Goal: Find specific page/section: Find specific page/section

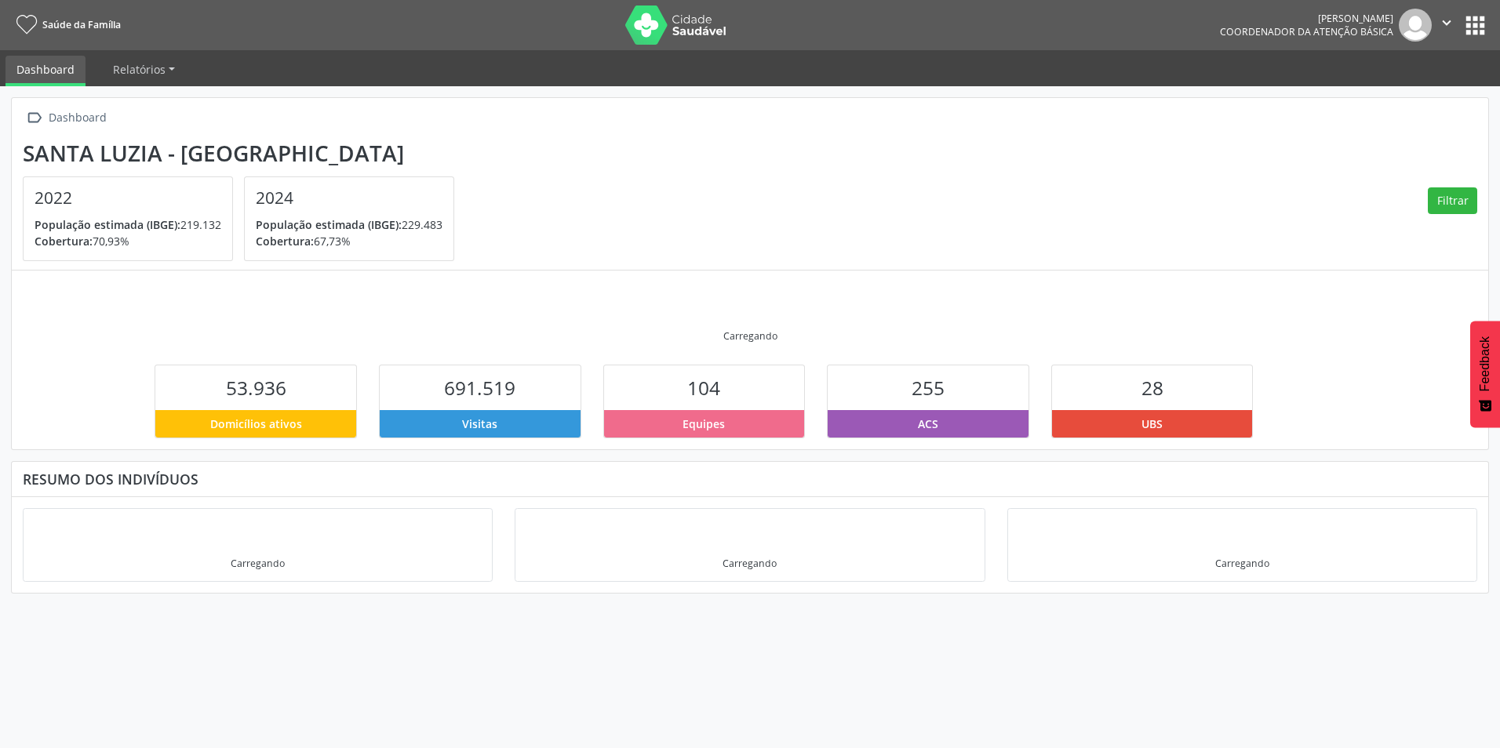
click at [1485, 27] on button "apps" at bounding box center [1475, 25] width 27 height 27
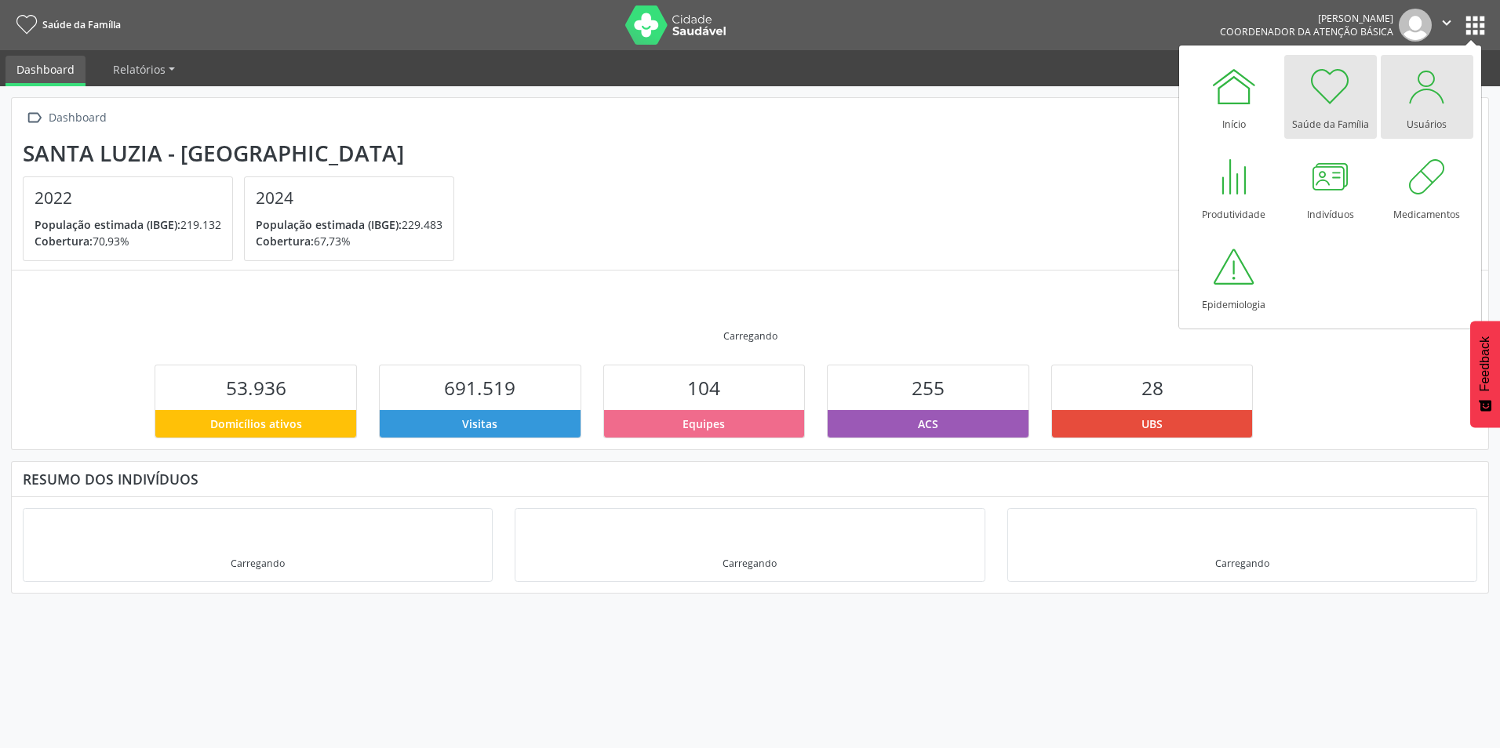
click at [1417, 104] on div at bounding box center [1427, 86] width 47 height 47
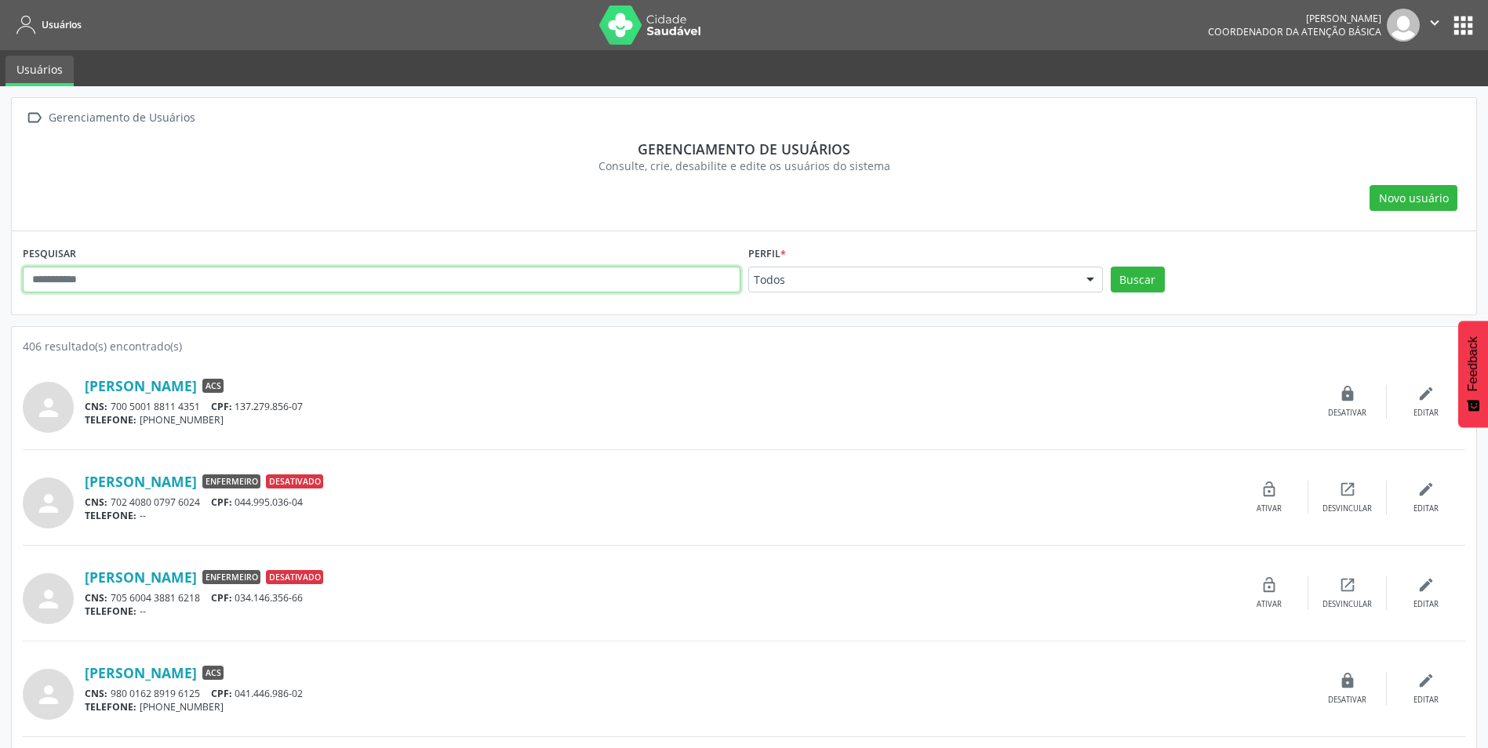
click at [183, 284] on input "text" at bounding box center [382, 280] width 718 height 27
type input "**********"
click at [1466, 21] on button "apps" at bounding box center [1463, 25] width 27 height 27
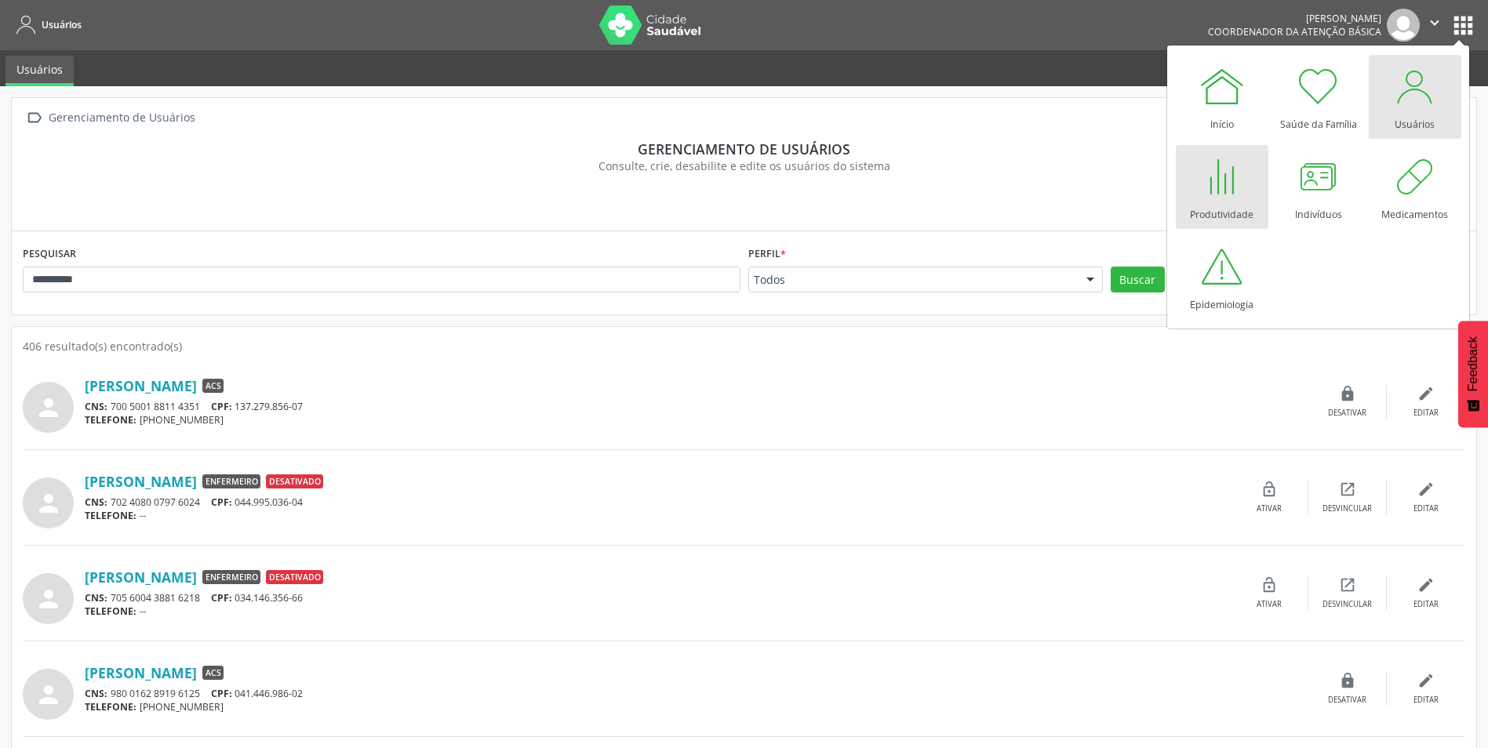
click at [1229, 202] on div "Produtividade" at bounding box center [1222, 210] width 64 height 21
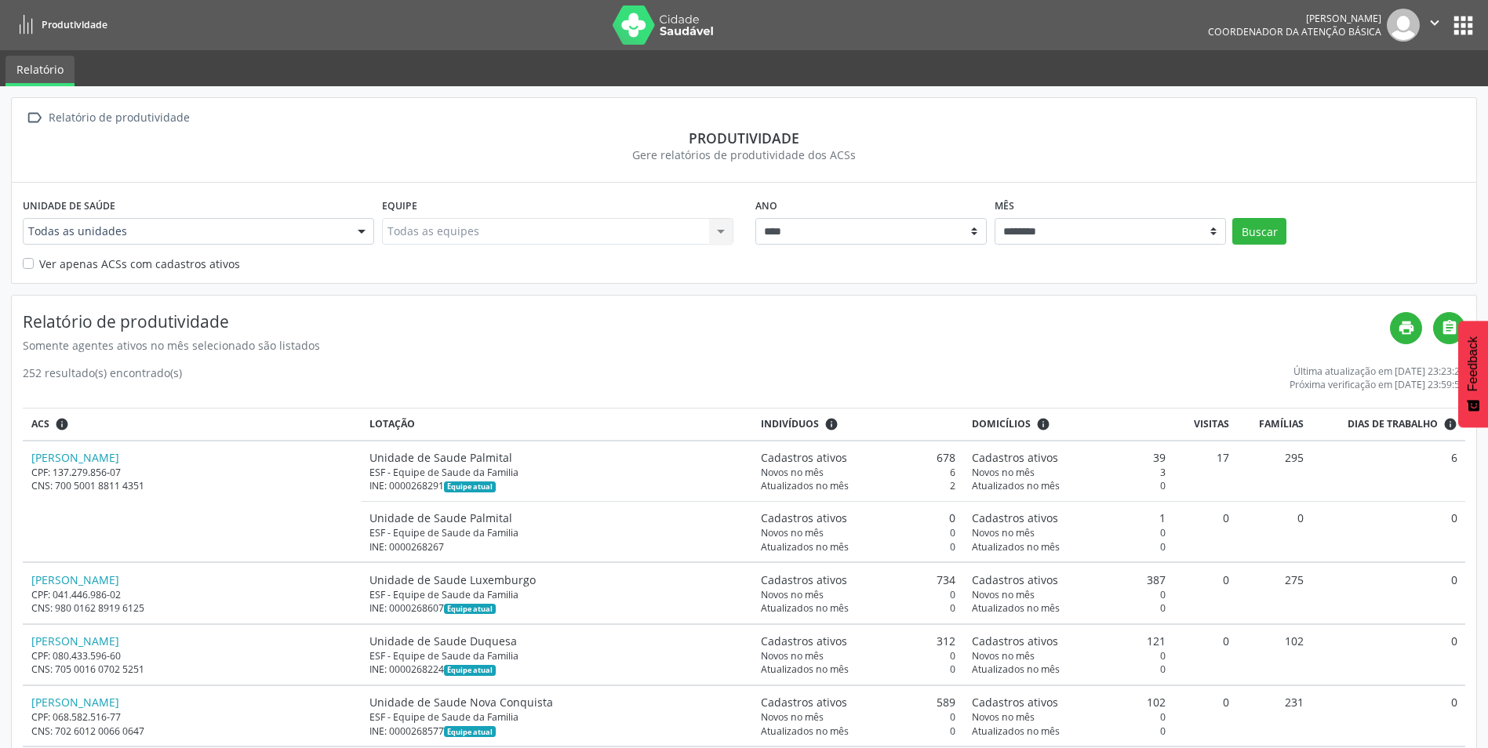
click at [304, 242] on div "Todas as unidades" at bounding box center [198, 231] width 351 height 27
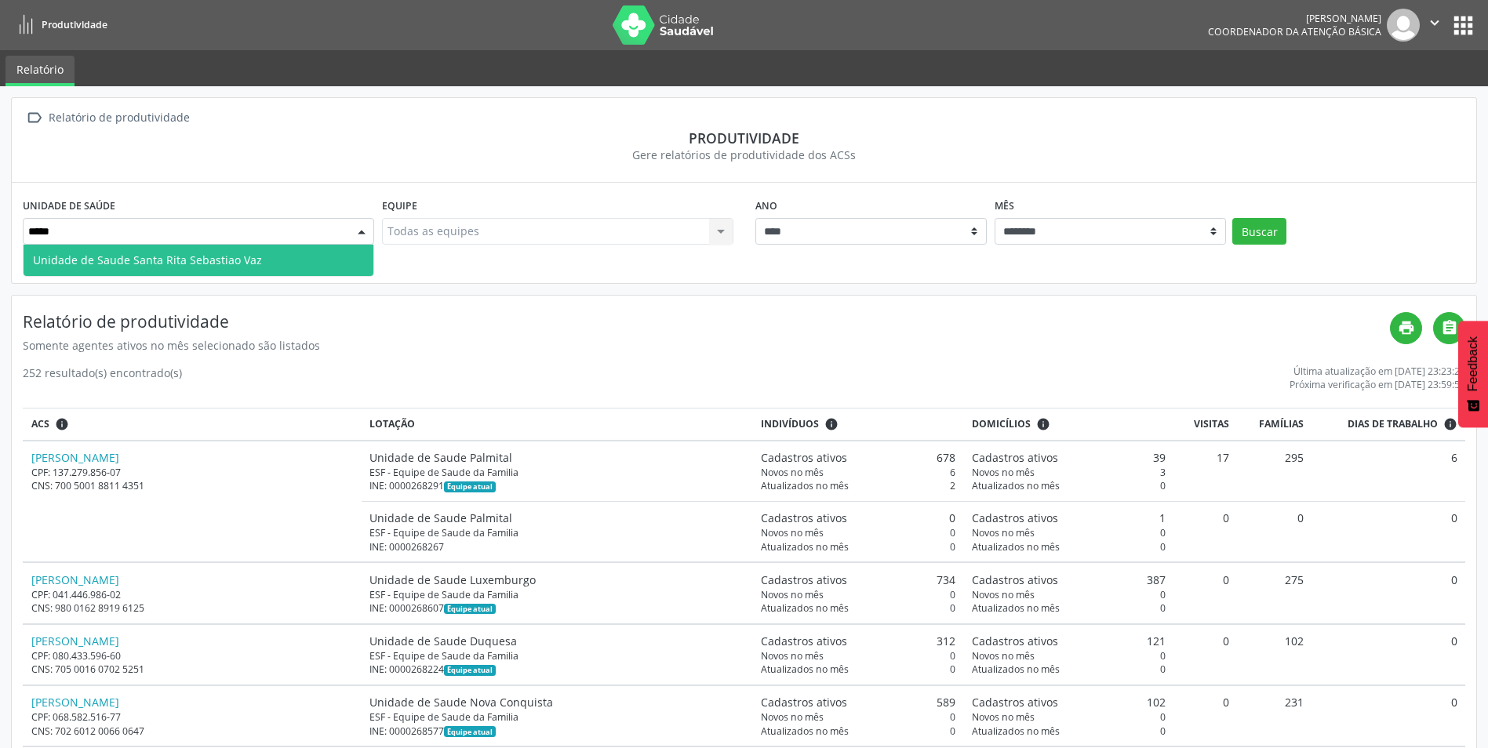
click at [326, 264] on span "Unidade de Saude Santa Rita Sebastiao Vaz" at bounding box center [199, 260] width 350 height 31
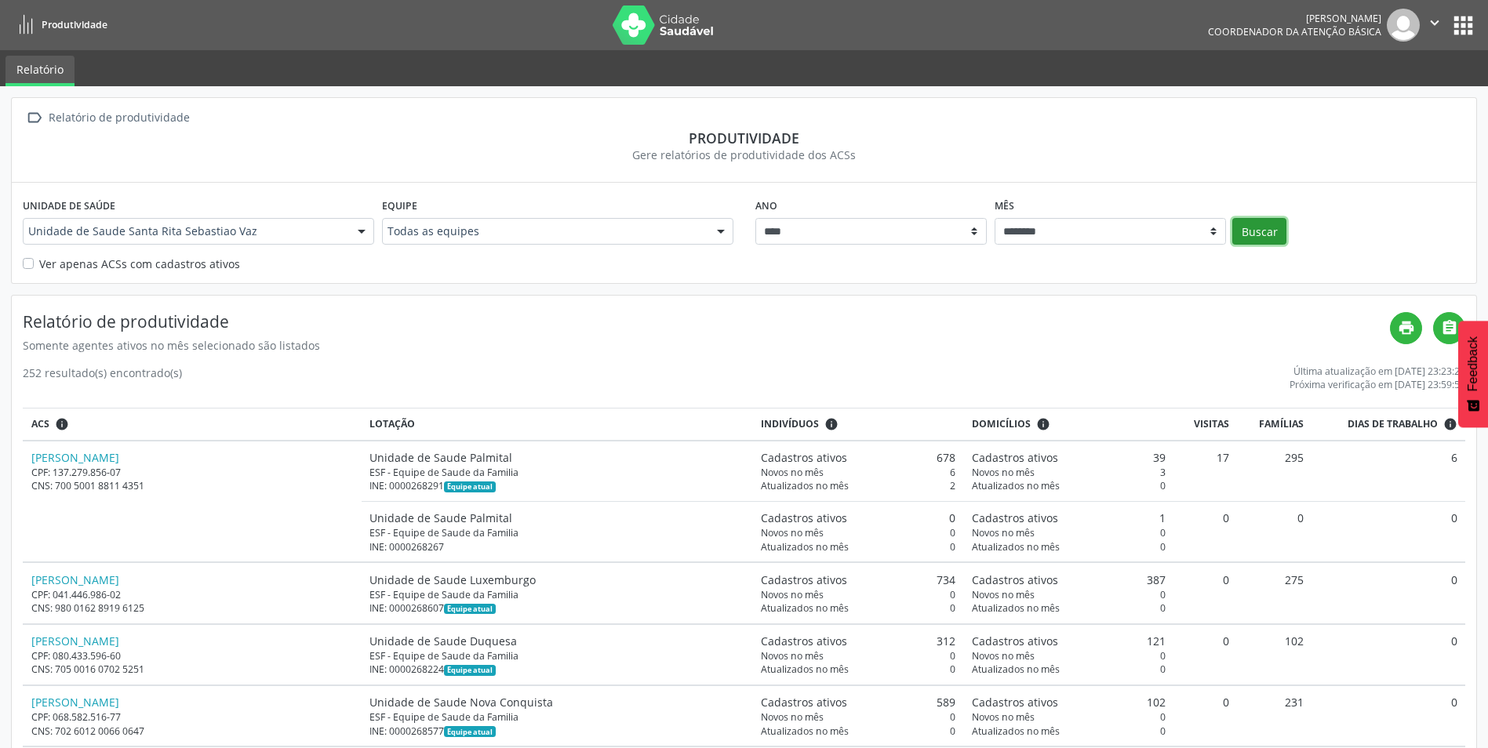
click at [1255, 235] on button "Buscar" at bounding box center [1260, 231] width 54 height 27
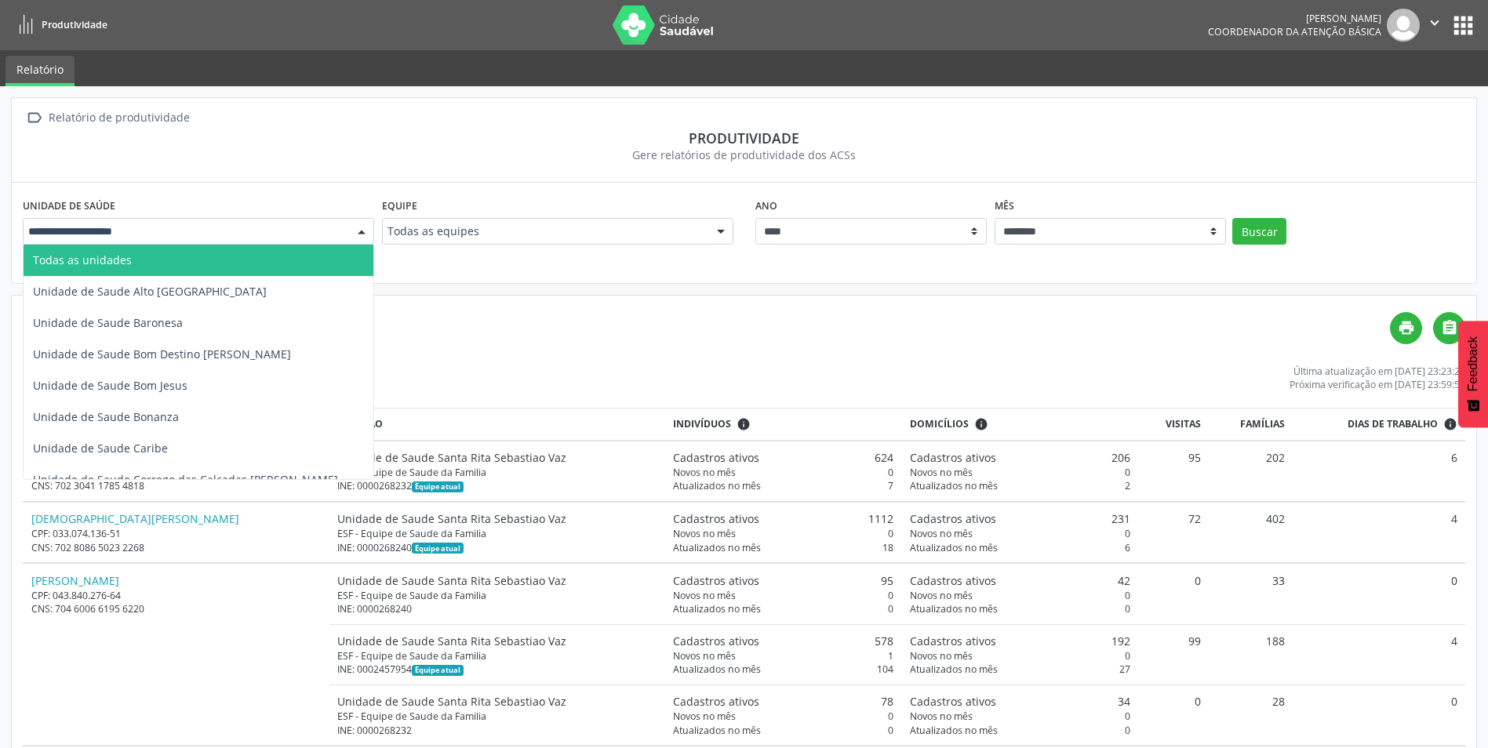
click at [363, 235] on div at bounding box center [362, 232] width 24 height 27
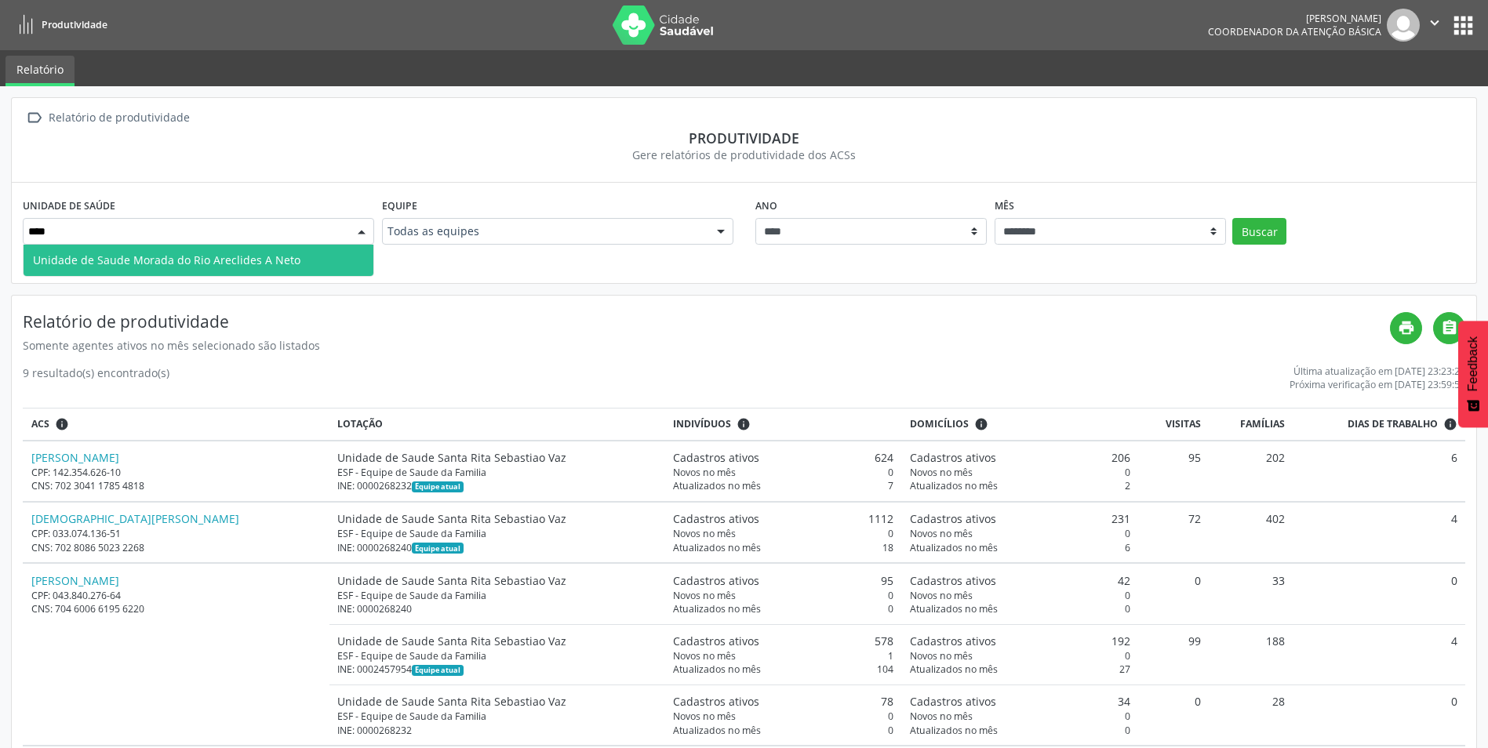
click at [268, 256] on span "Unidade de Saude Morada do Rio Areclides A Neto" at bounding box center [167, 260] width 268 height 15
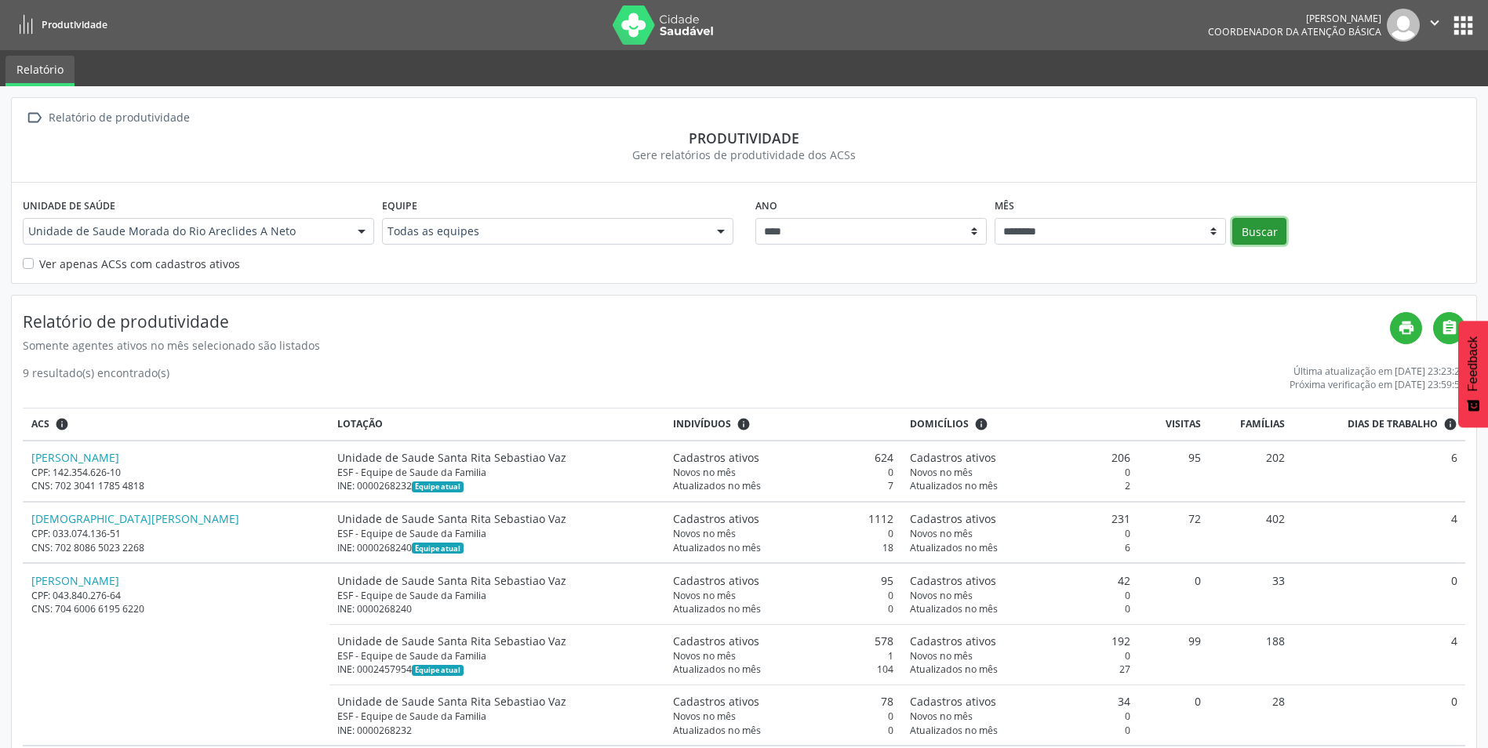
click at [1265, 235] on button "Buscar" at bounding box center [1260, 231] width 54 height 27
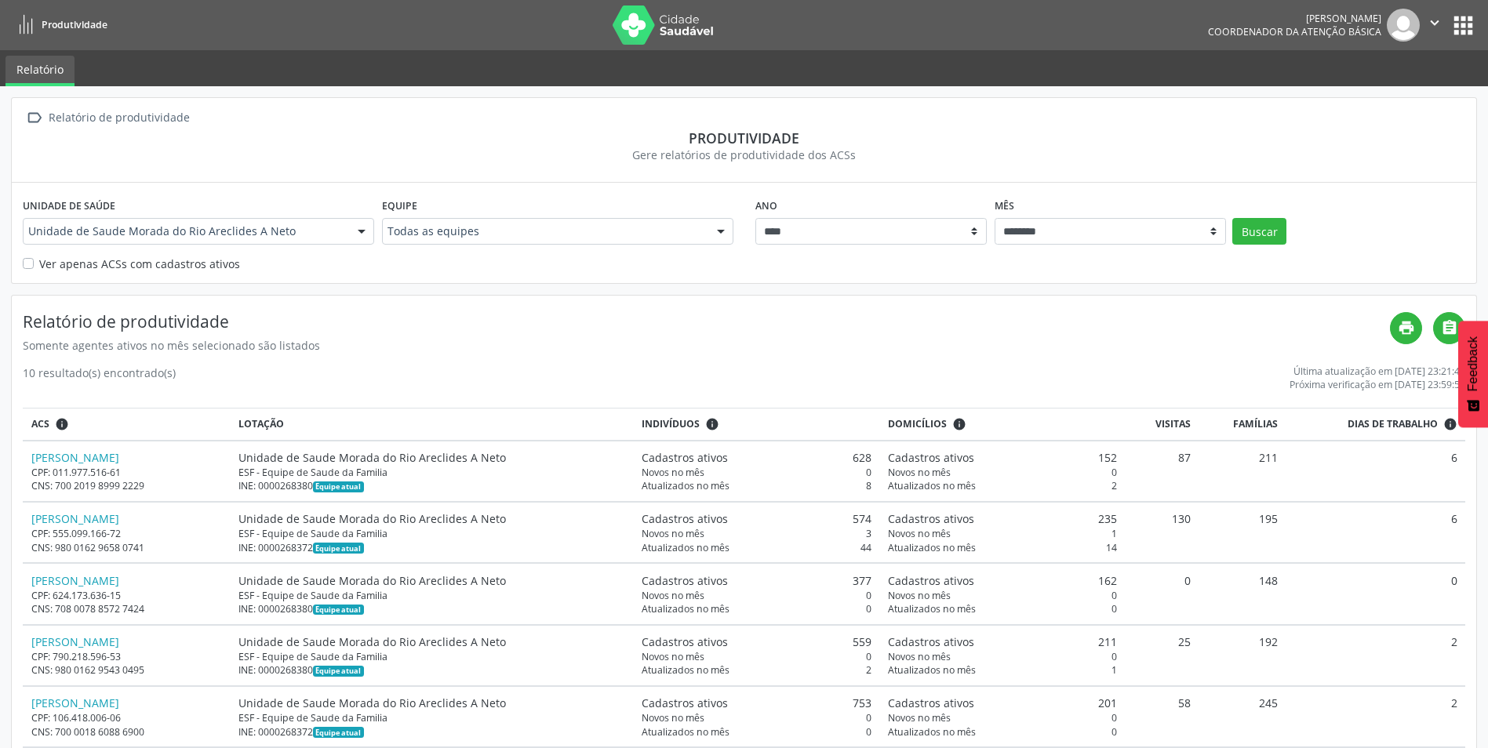
click at [362, 225] on div at bounding box center [362, 232] width 24 height 27
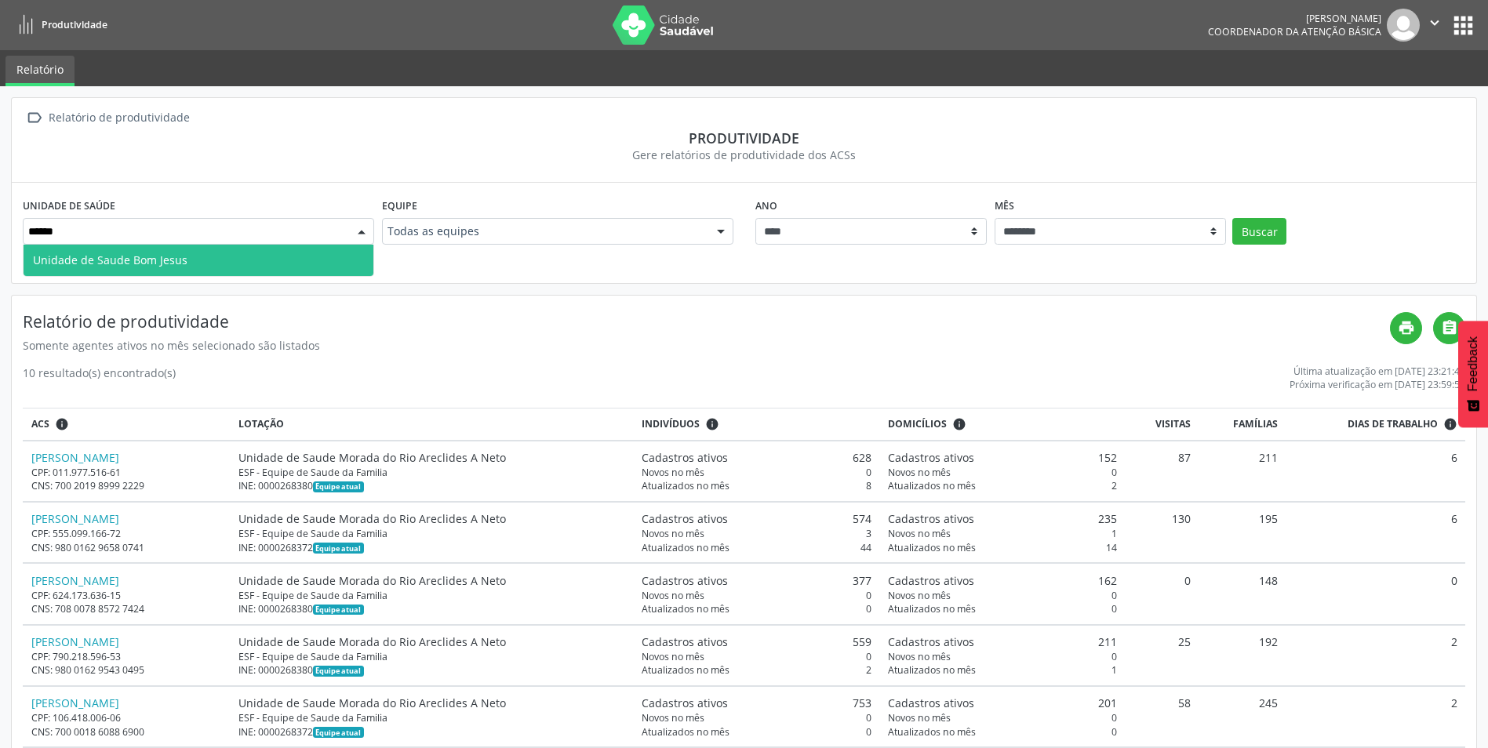
type input "*******"
click at [270, 264] on span "Unidade de Saude Bom Jesus" at bounding box center [199, 260] width 350 height 31
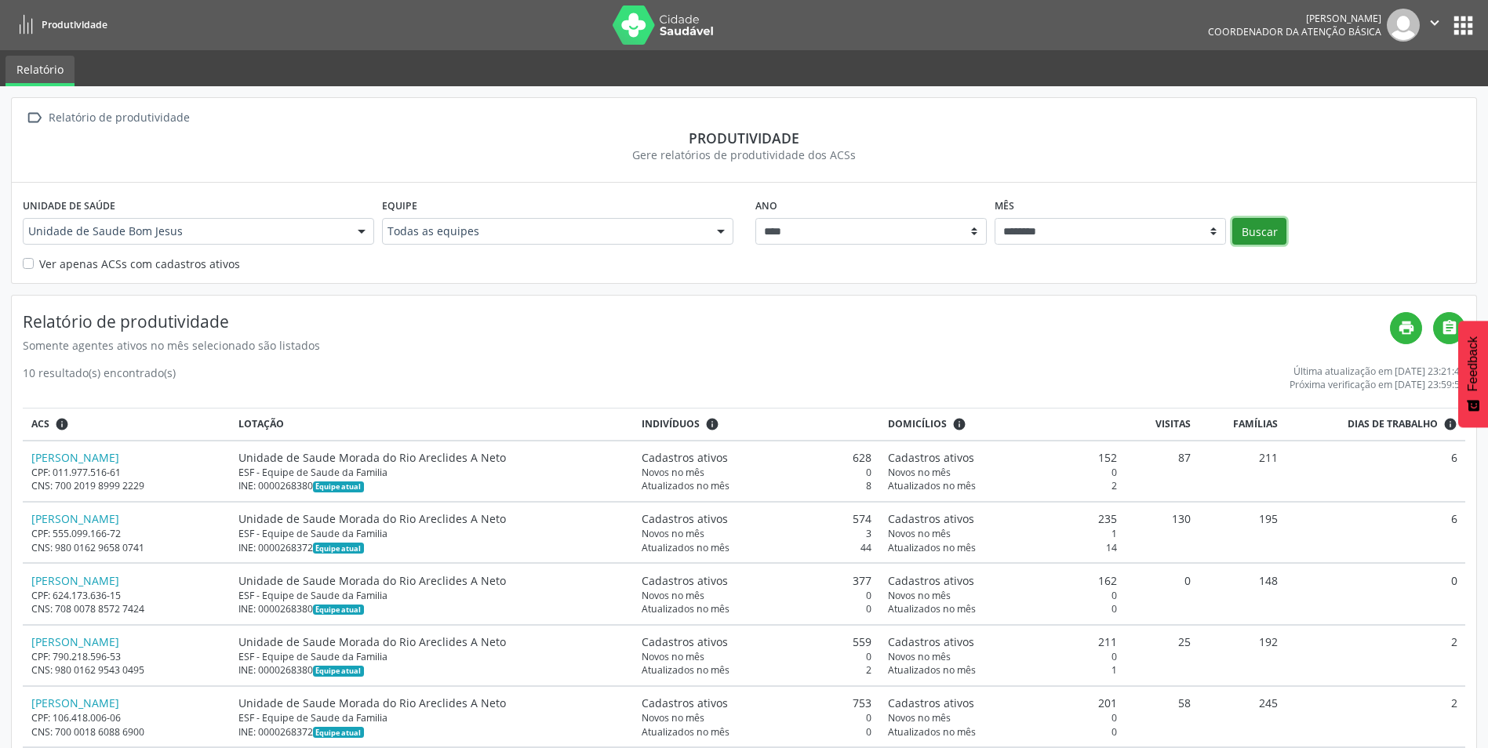
click at [1251, 239] on button "Buscar" at bounding box center [1260, 231] width 54 height 27
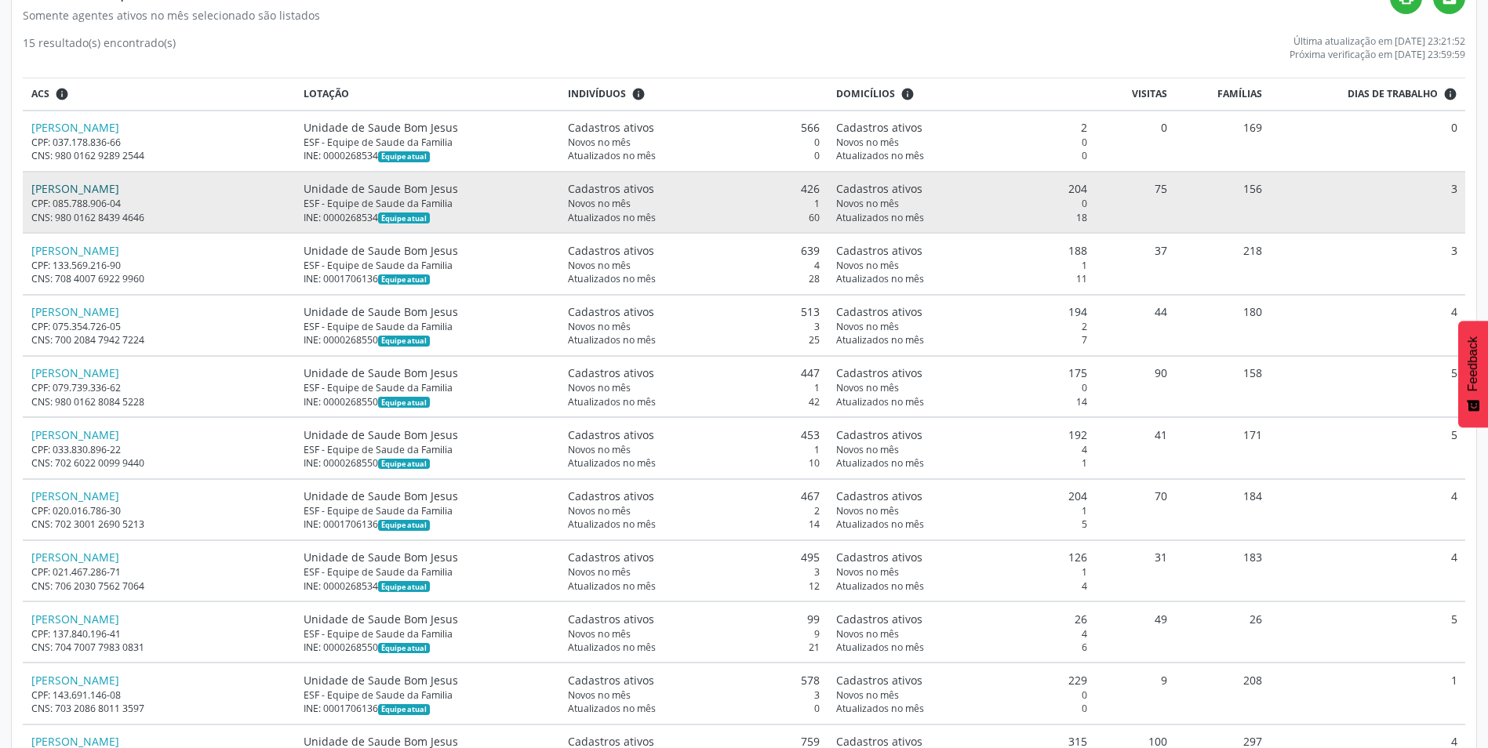
scroll to position [392, 0]
